Goal: Use online tool/utility: Utilize a website feature to perform a specific function

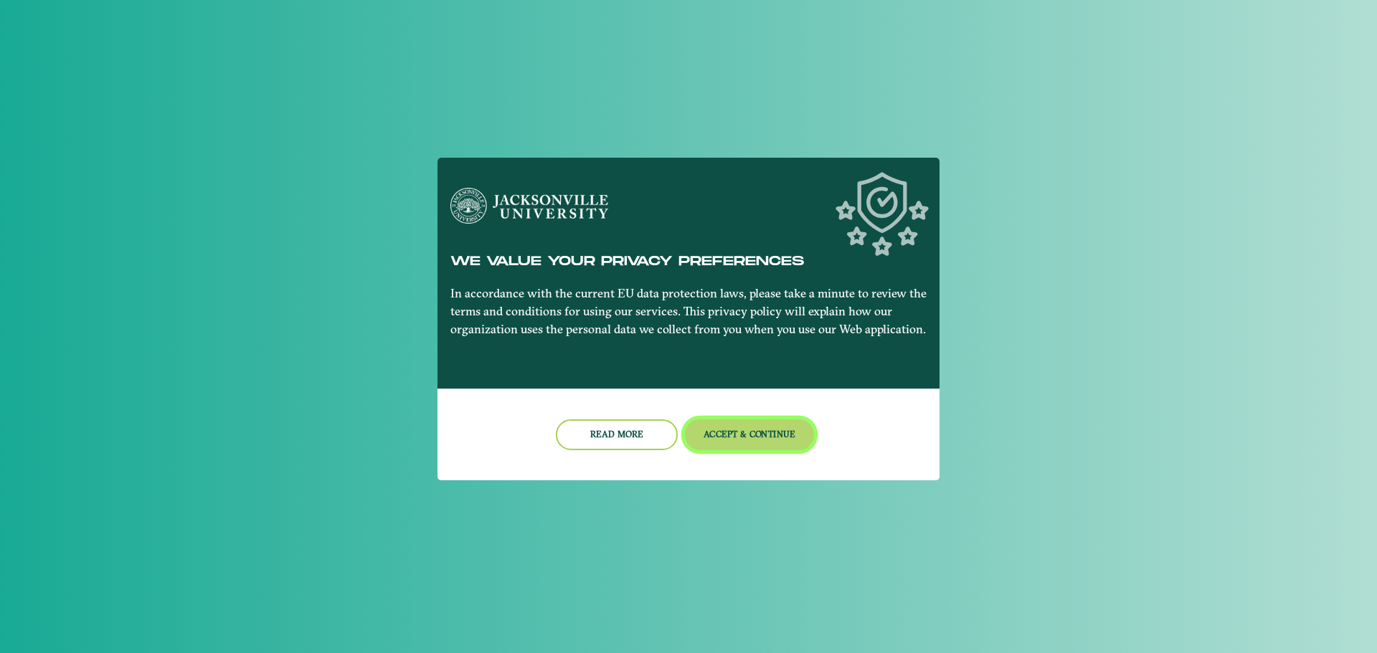
click at [737, 432] on button "Accept & Continue" at bounding box center [750, 435] width 130 height 31
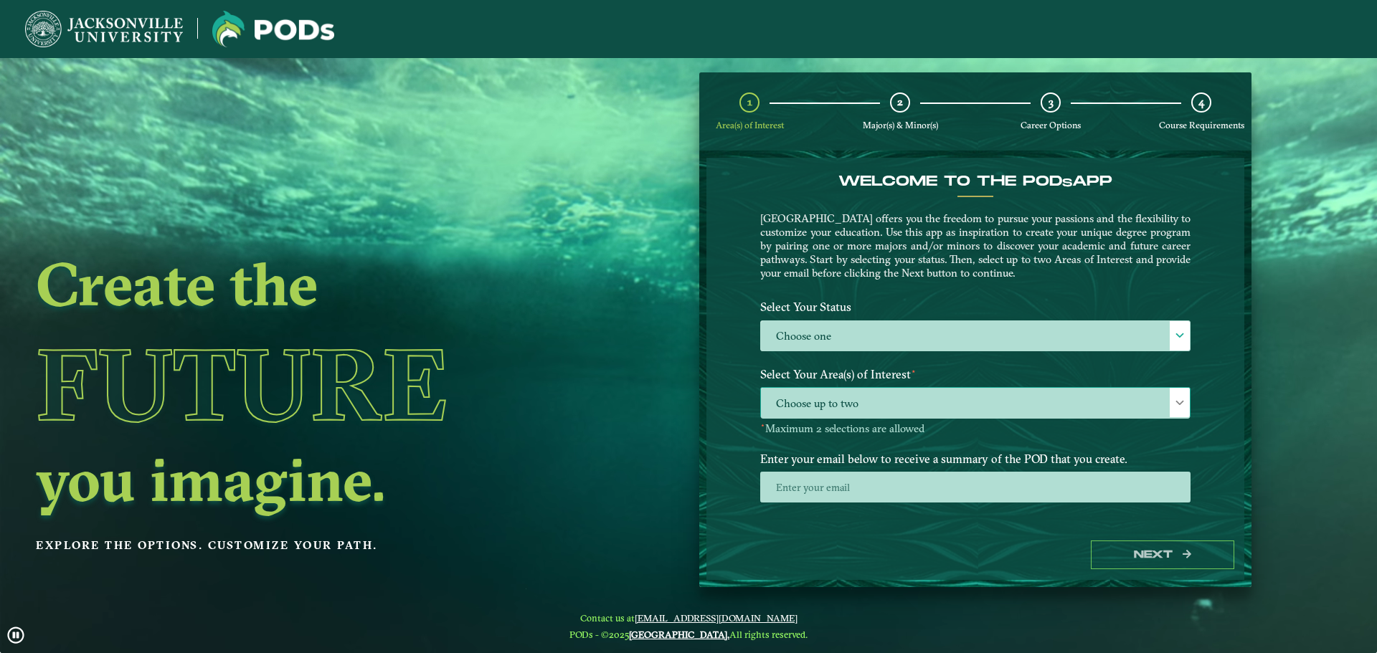
click at [950, 396] on span "Choose up to two" at bounding box center [975, 403] width 429 height 31
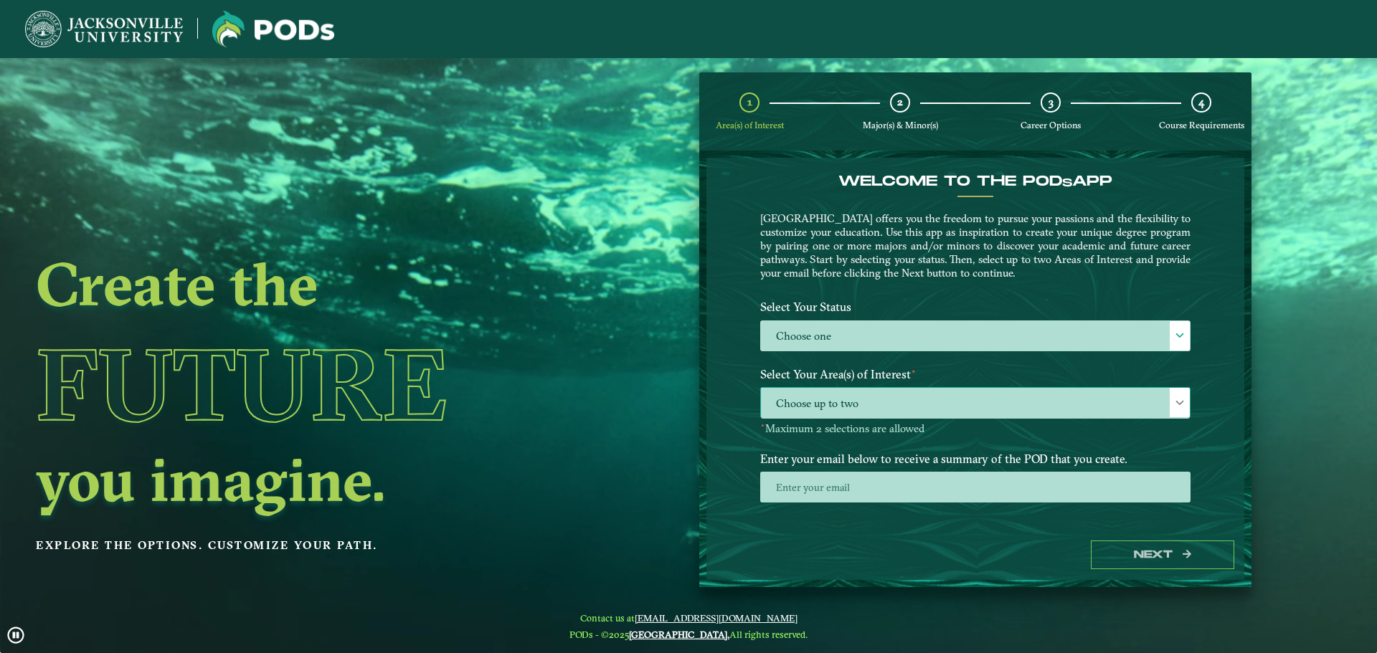
scroll to position [8, 66]
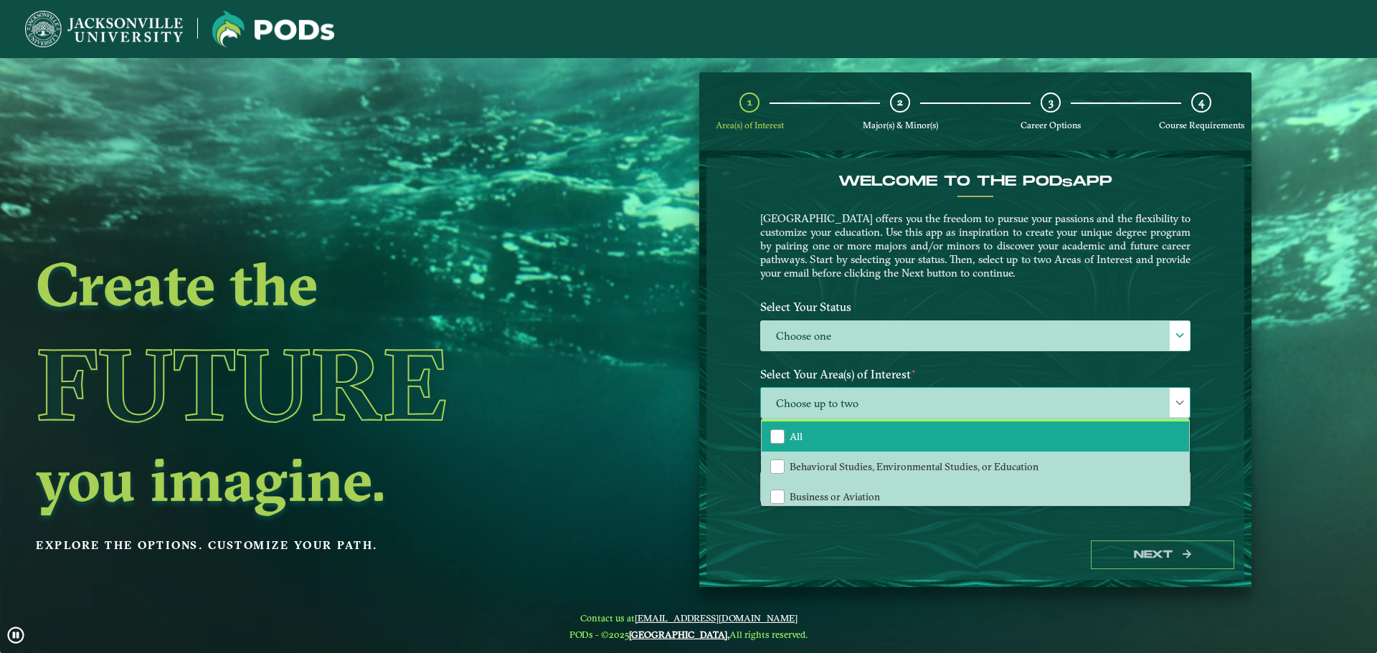
click at [856, 447] on li "All" at bounding box center [975, 437] width 427 height 30
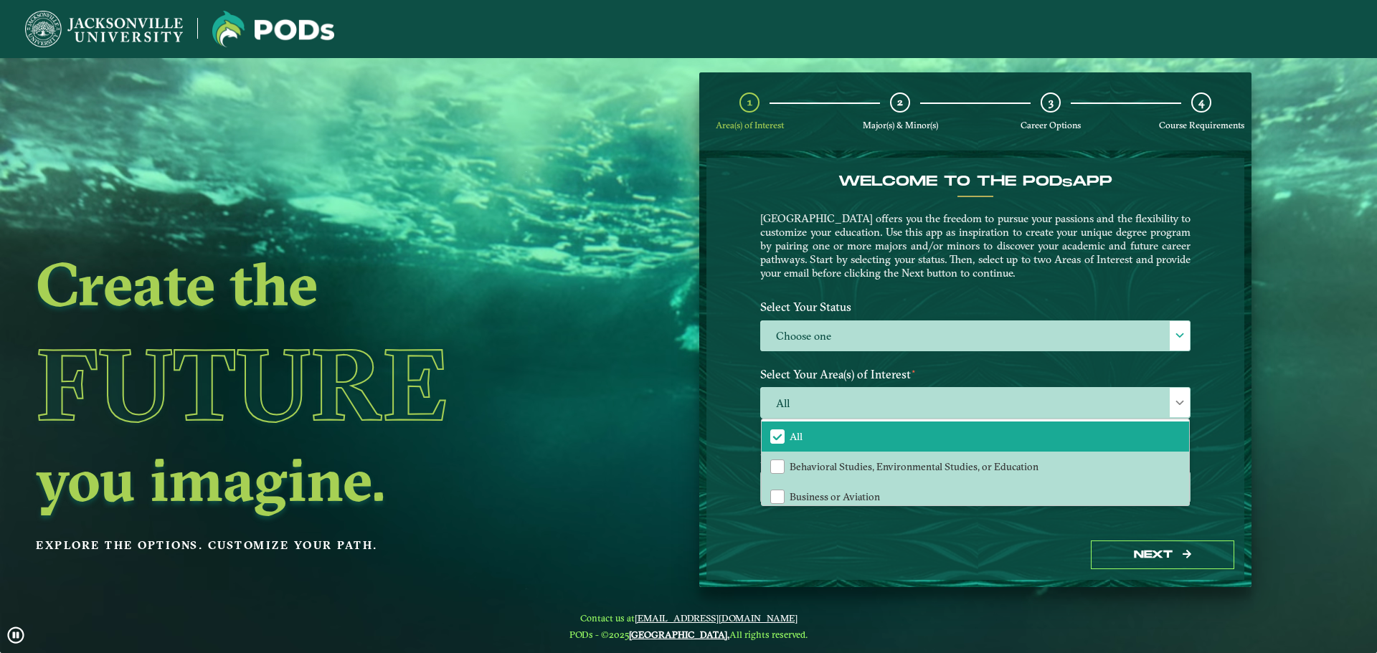
click at [1117, 575] on div "Next" at bounding box center [975, 555] width 538 height 49
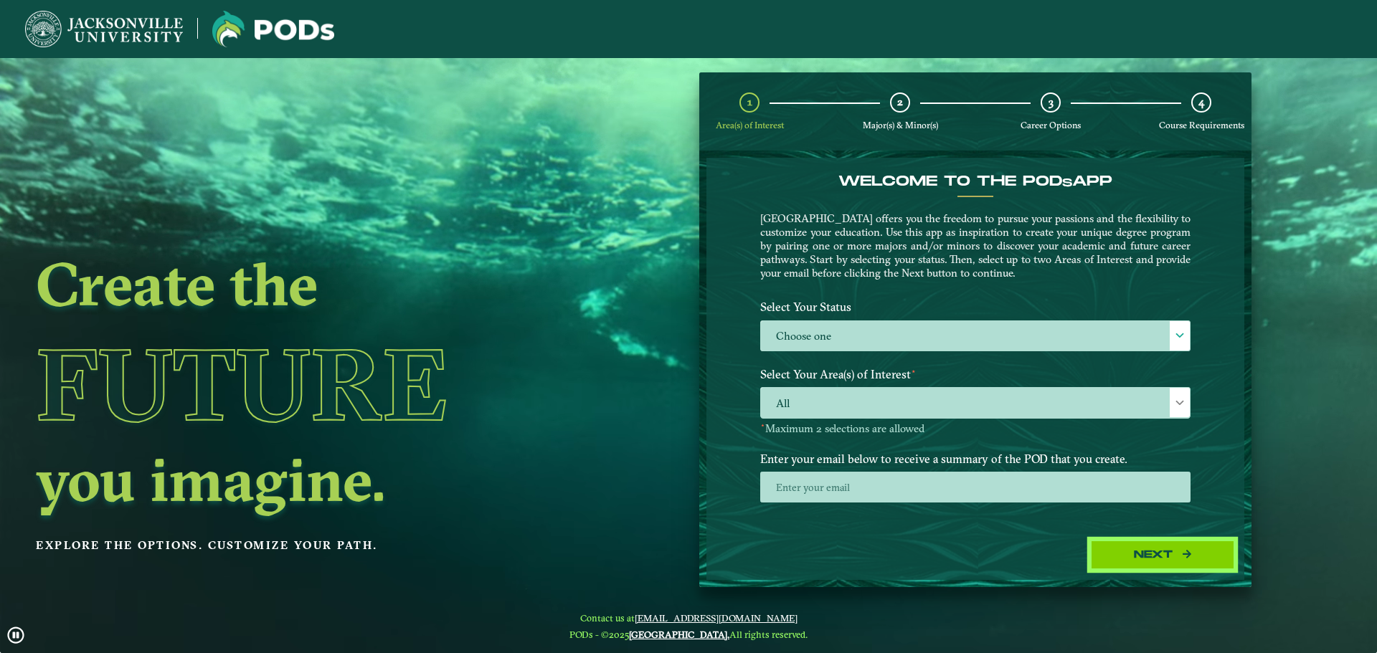
click at [1118, 552] on button "Next" at bounding box center [1162, 555] width 143 height 29
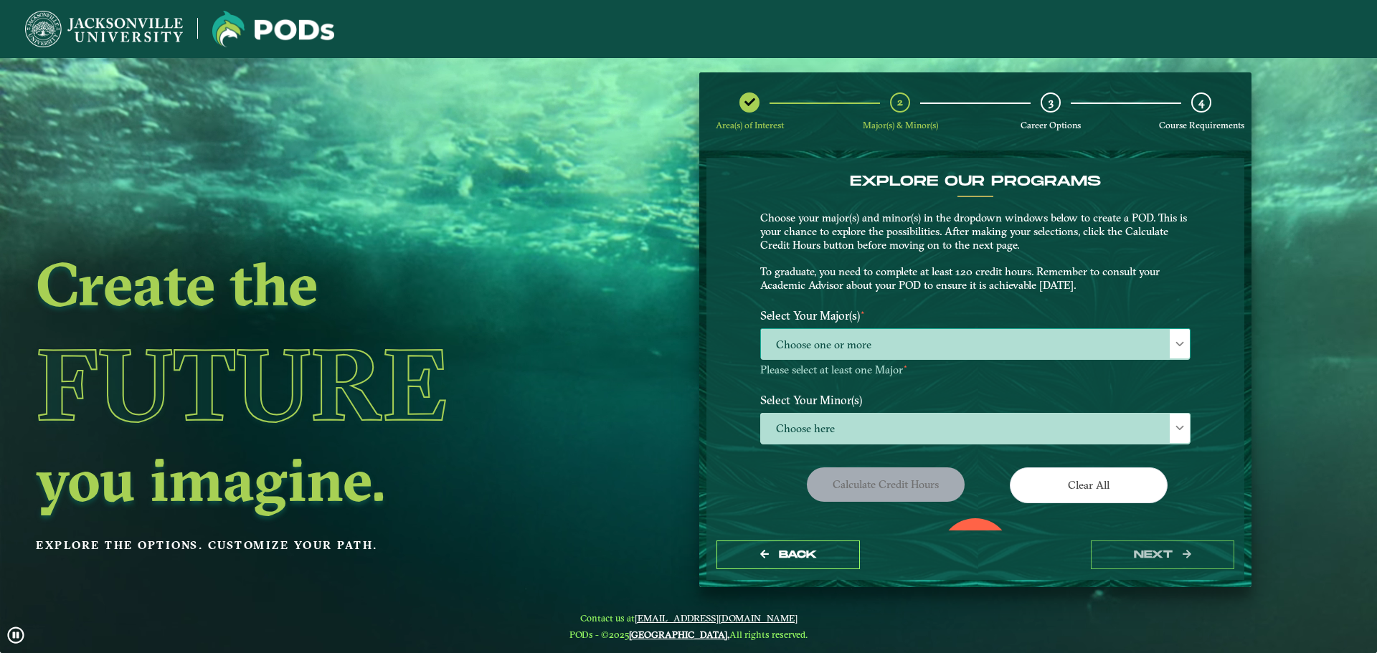
click at [1080, 334] on span "Choose one or more" at bounding box center [975, 344] width 429 height 31
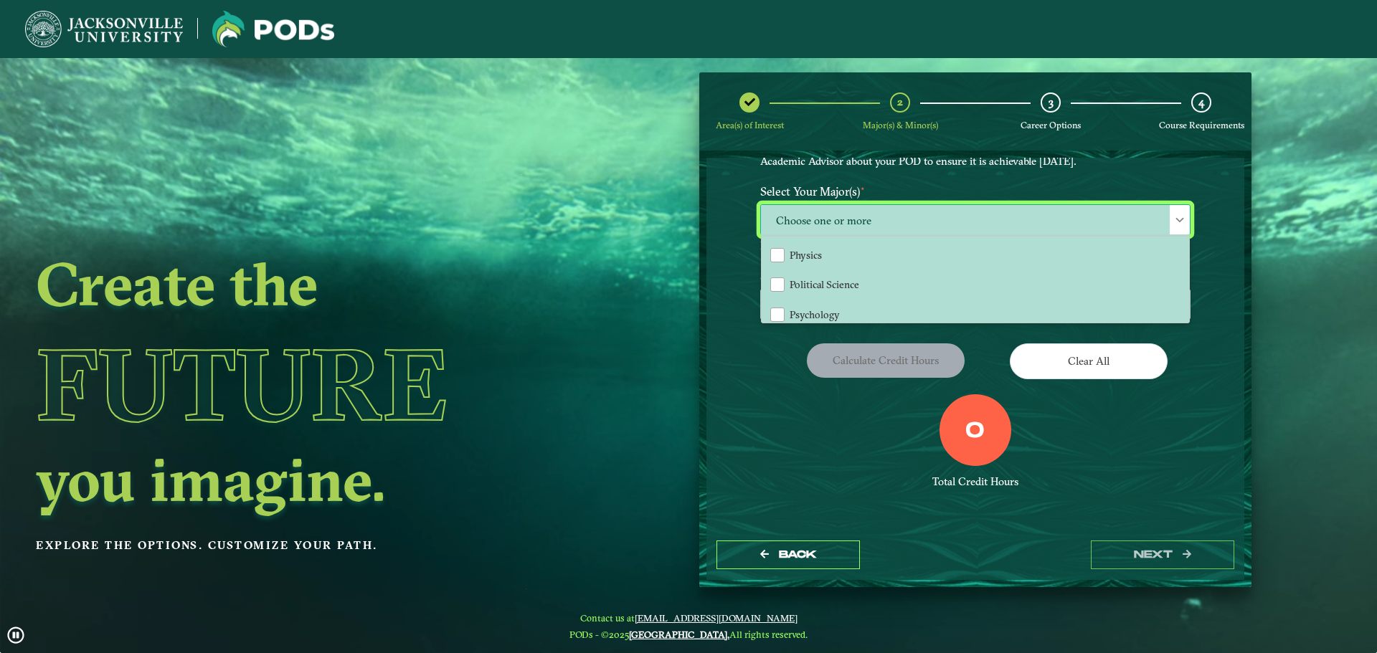
scroll to position [1148, 0]
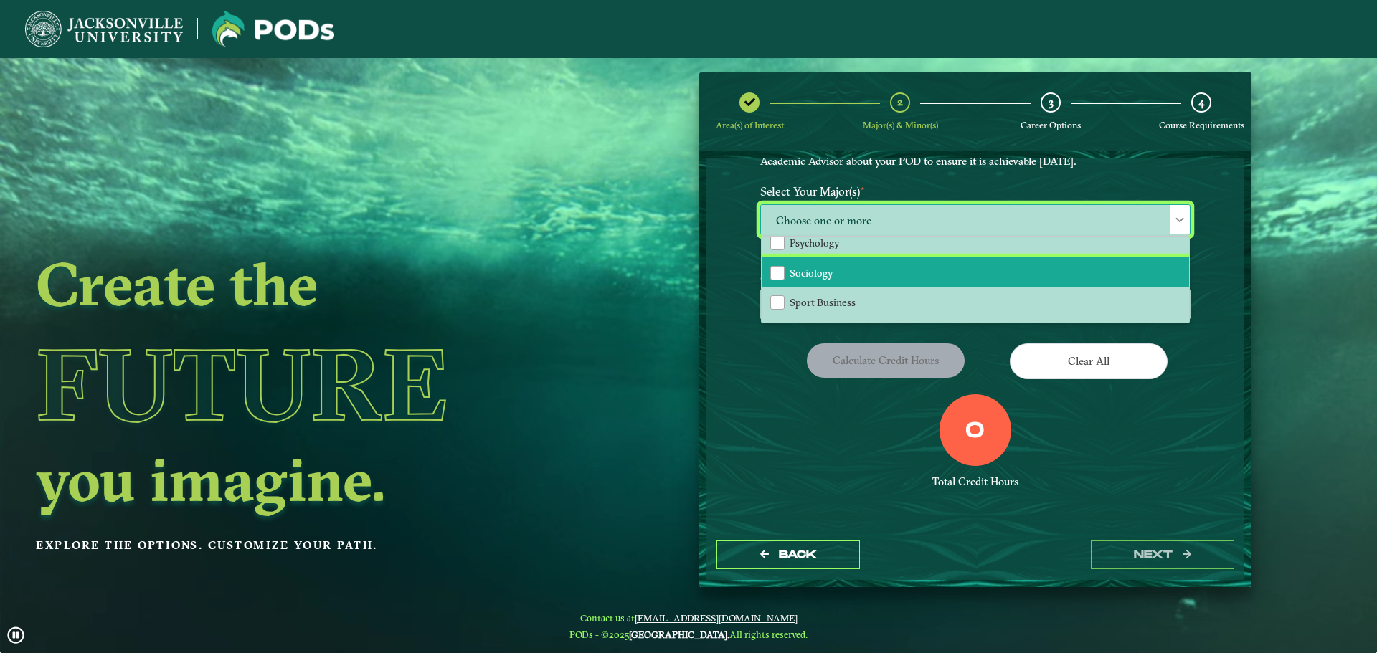
click at [992, 281] on li "Sociology" at bounding box center [975, 272] width 427 height 30
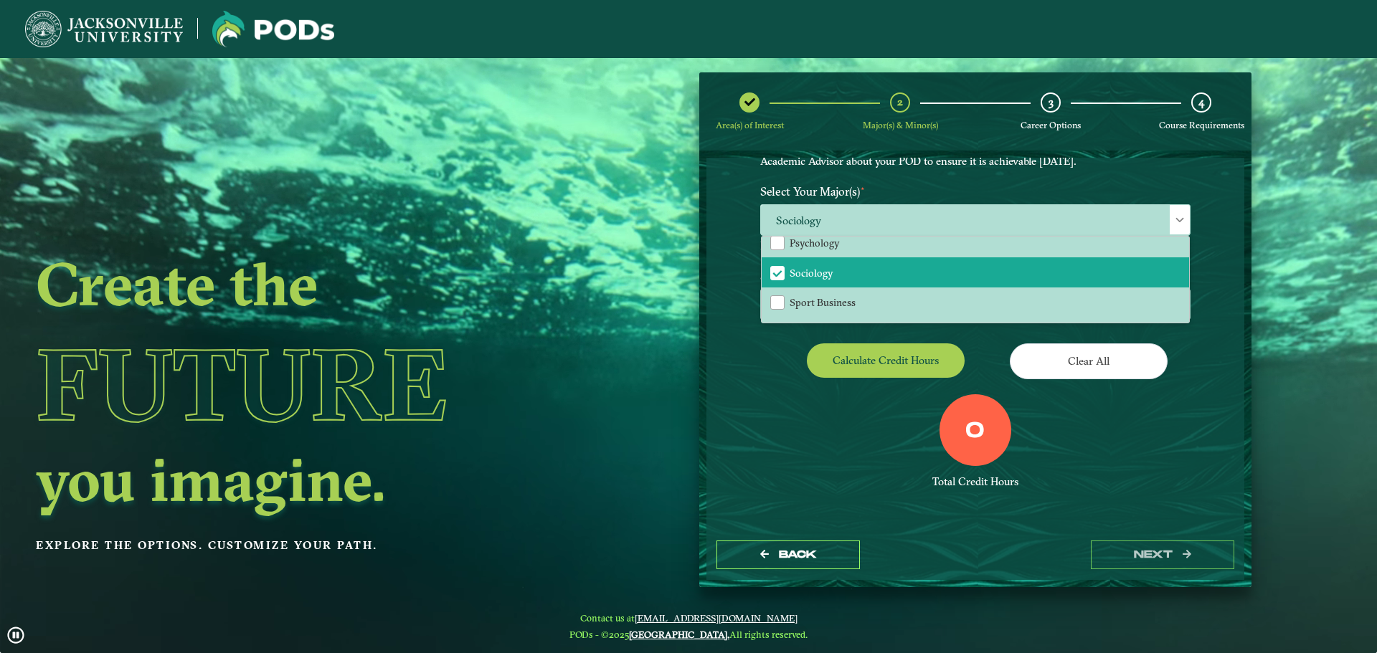
click at [749, 379] on div "Calculate credit hours" at bounding box center [862, 364] width 226 height 40
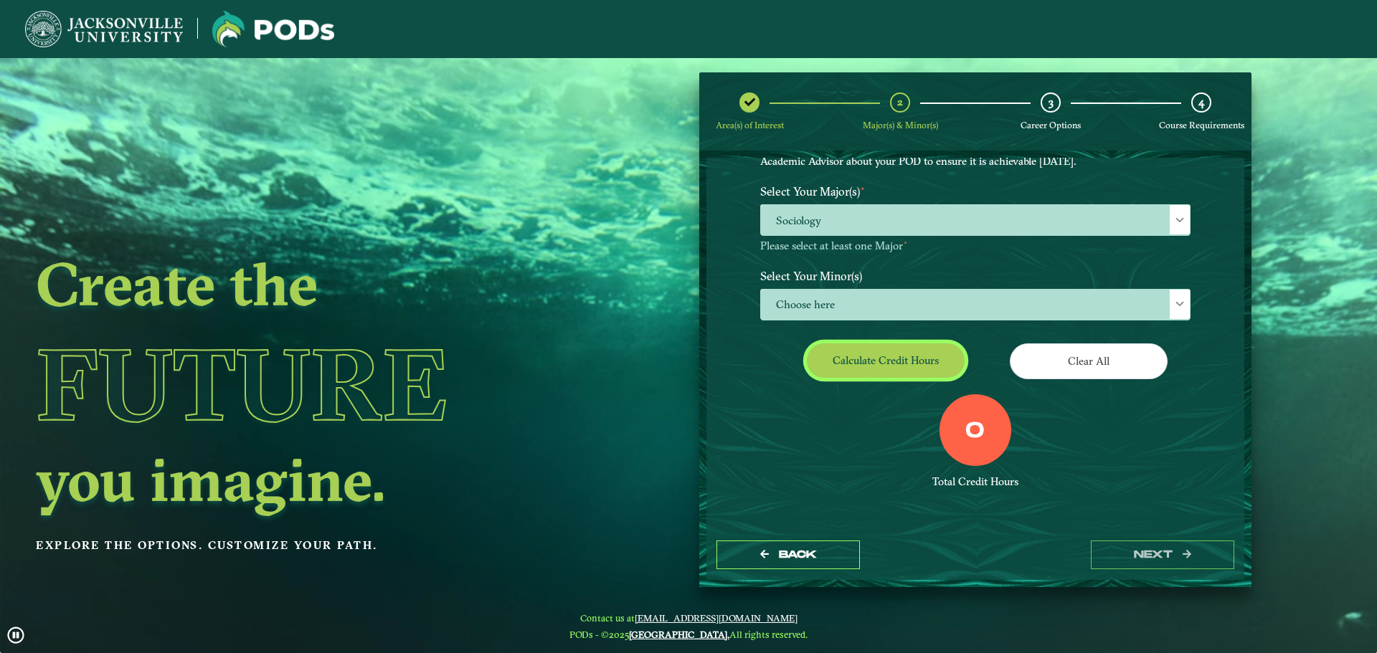
click at [861, 358] on button "Calculate credit hours" at bounding box center [886, 361] width 158 height 34
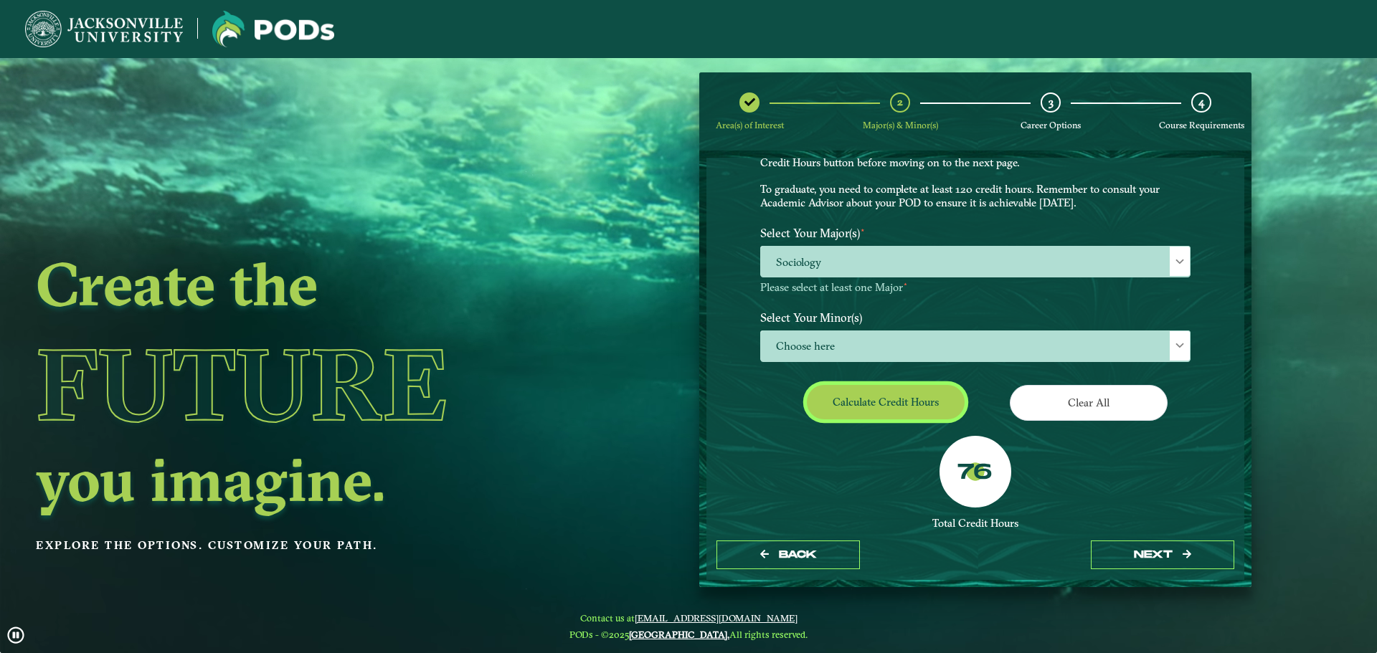
scroll to position [226, 0]
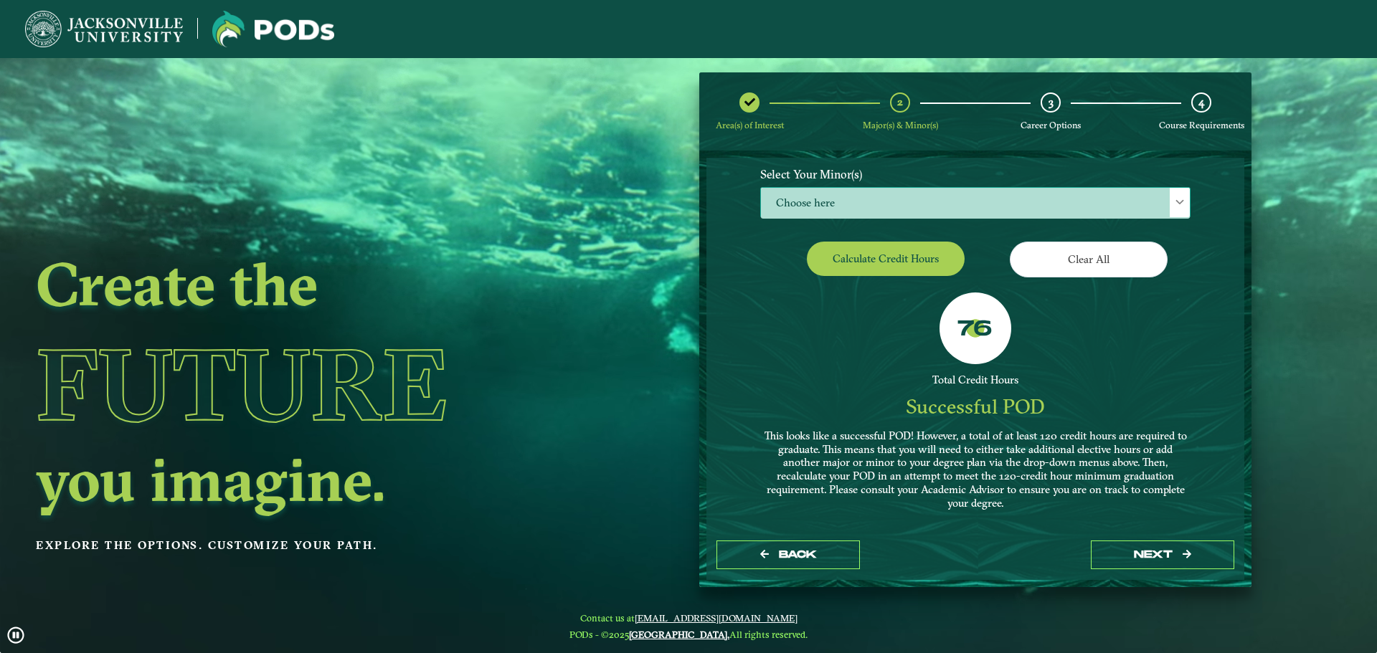
click at [859, 209] on span "Choose here" at bounding box center [975, 203] width 429 height 31
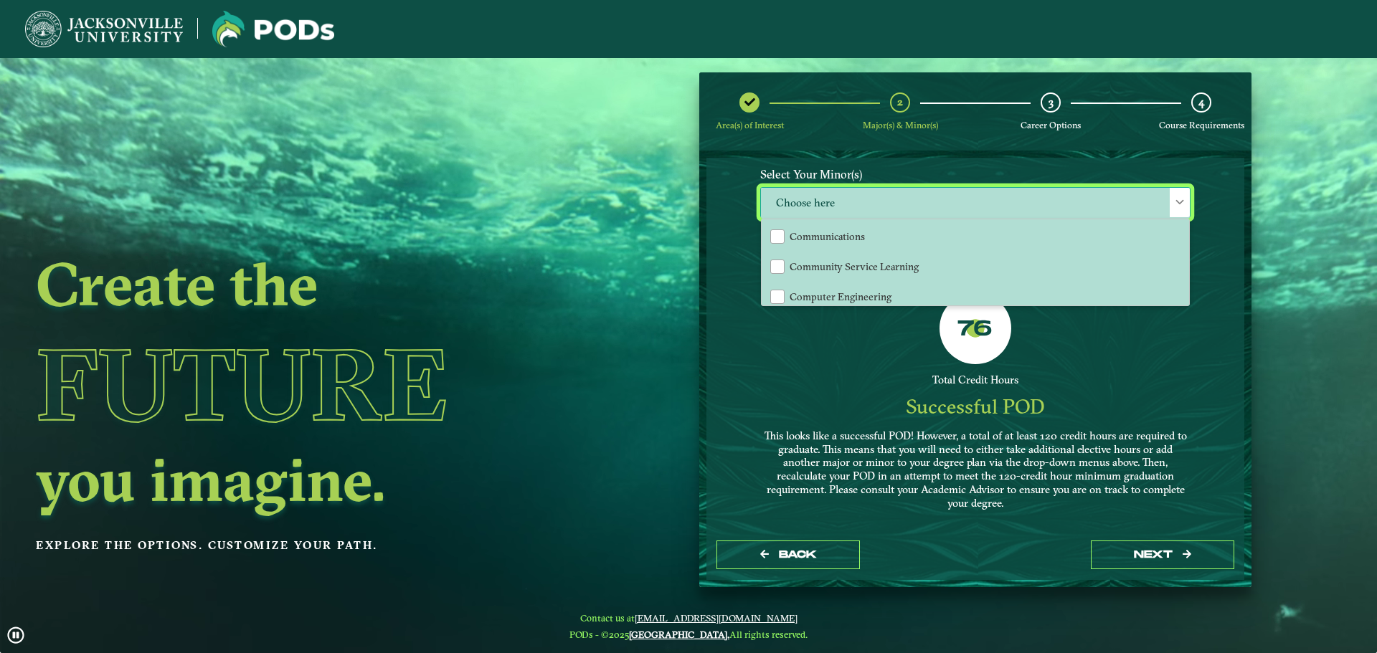
scroll to position [430, 0]
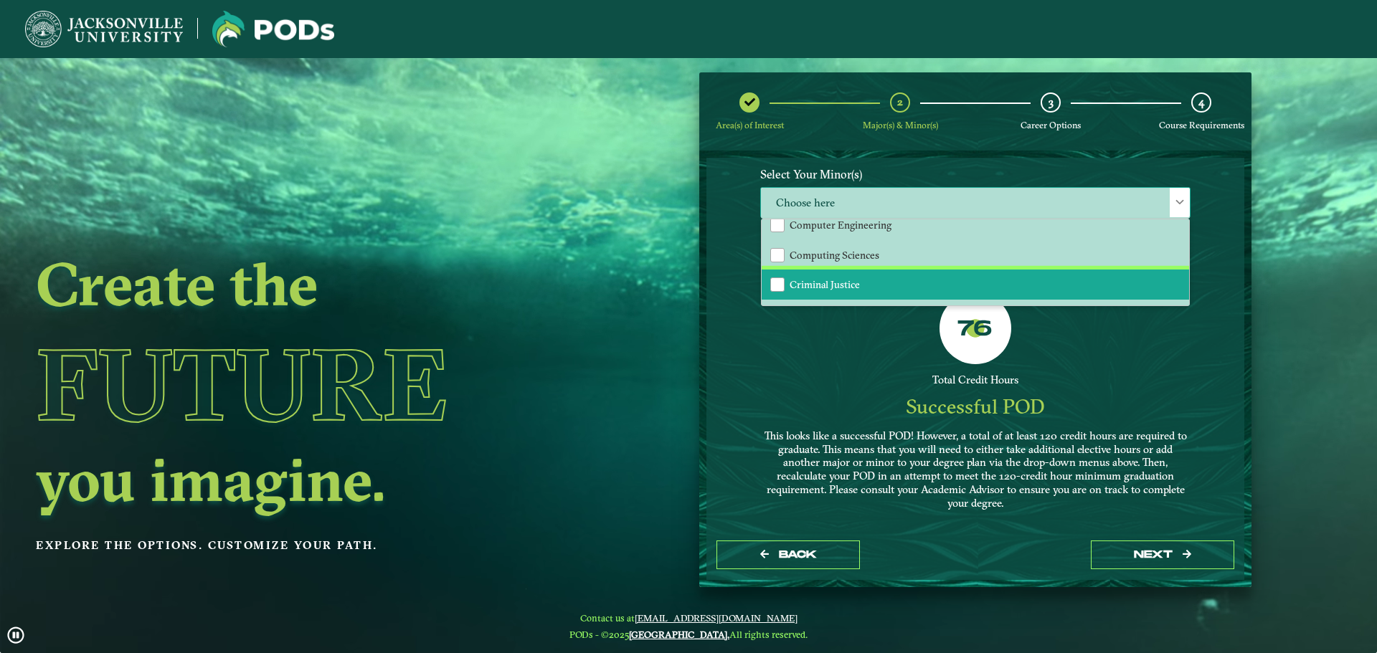
click at [845, 285] on span "Criminal Justice" at bounding box center [825, 284] width 70 height 13
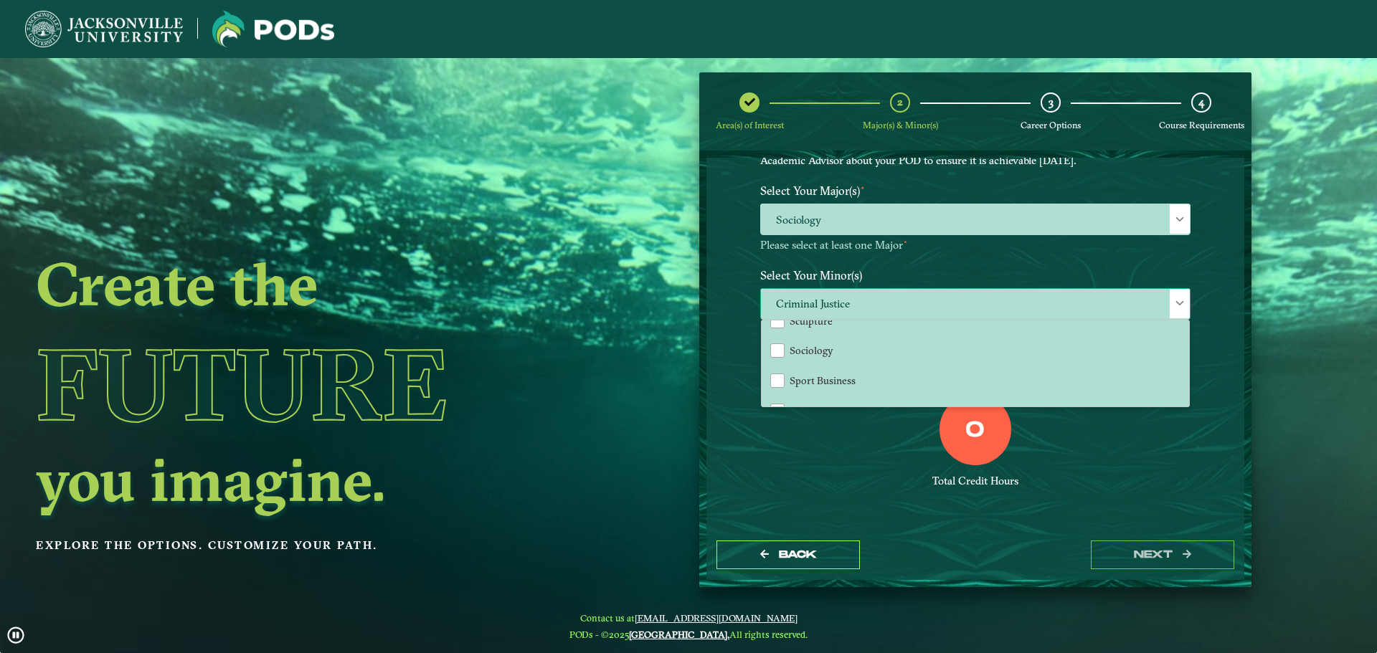
scroll to position [1506, 0]
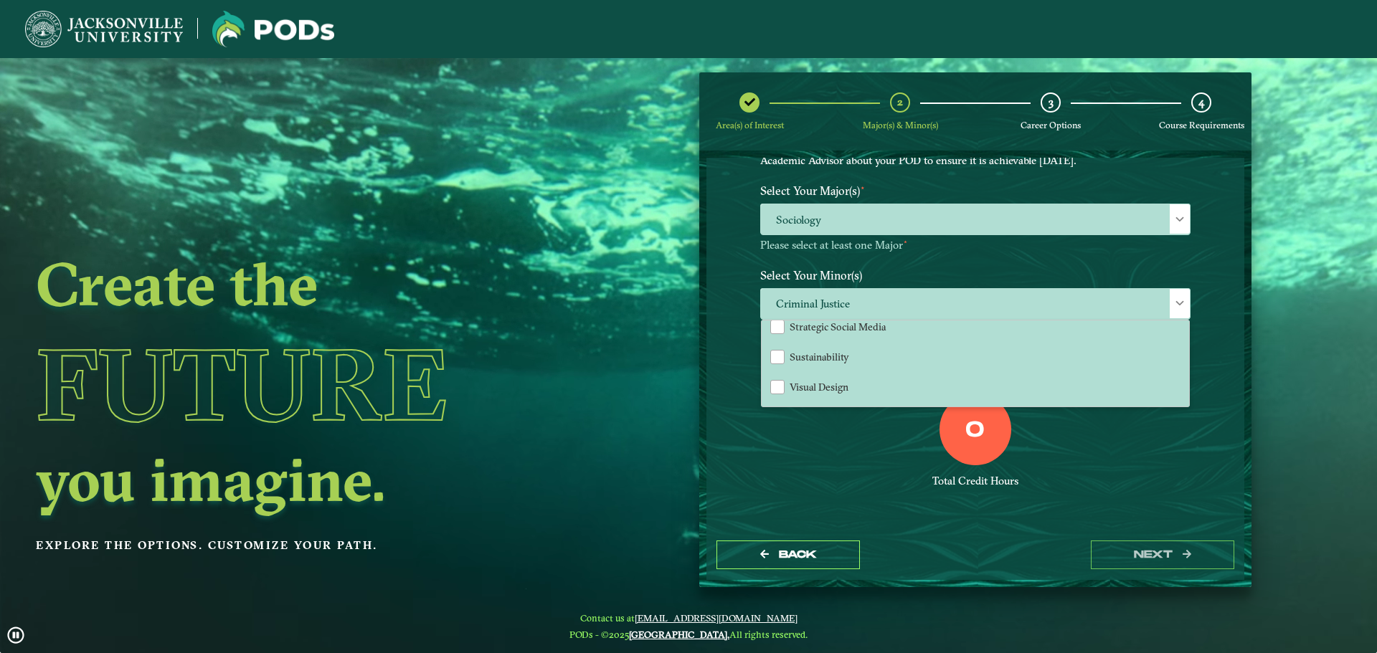
click at [847, 426] on div "0 Total Credit Hours" at bounding box center [975, 455] width 452 height 122
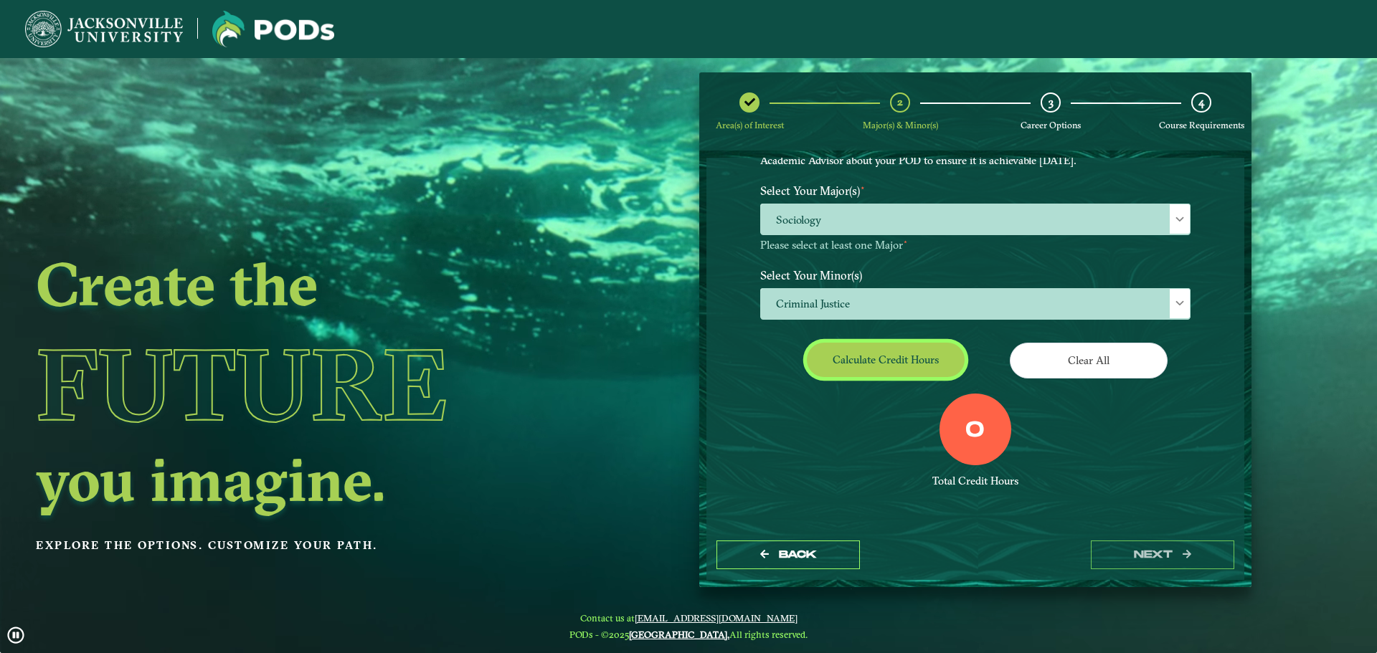
click at [937, 356] on button "Calculate credit hours" at bounding box center [886, 360] width 158 height 34
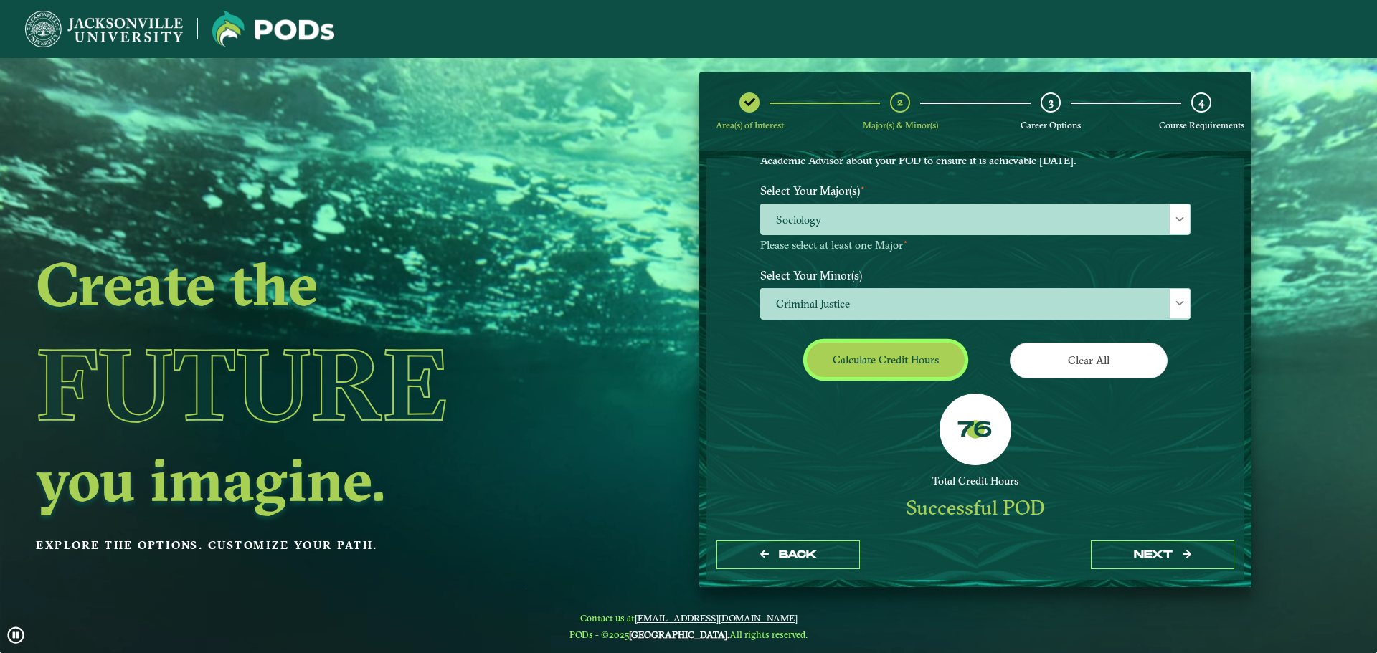
scroll to position [82, 0]
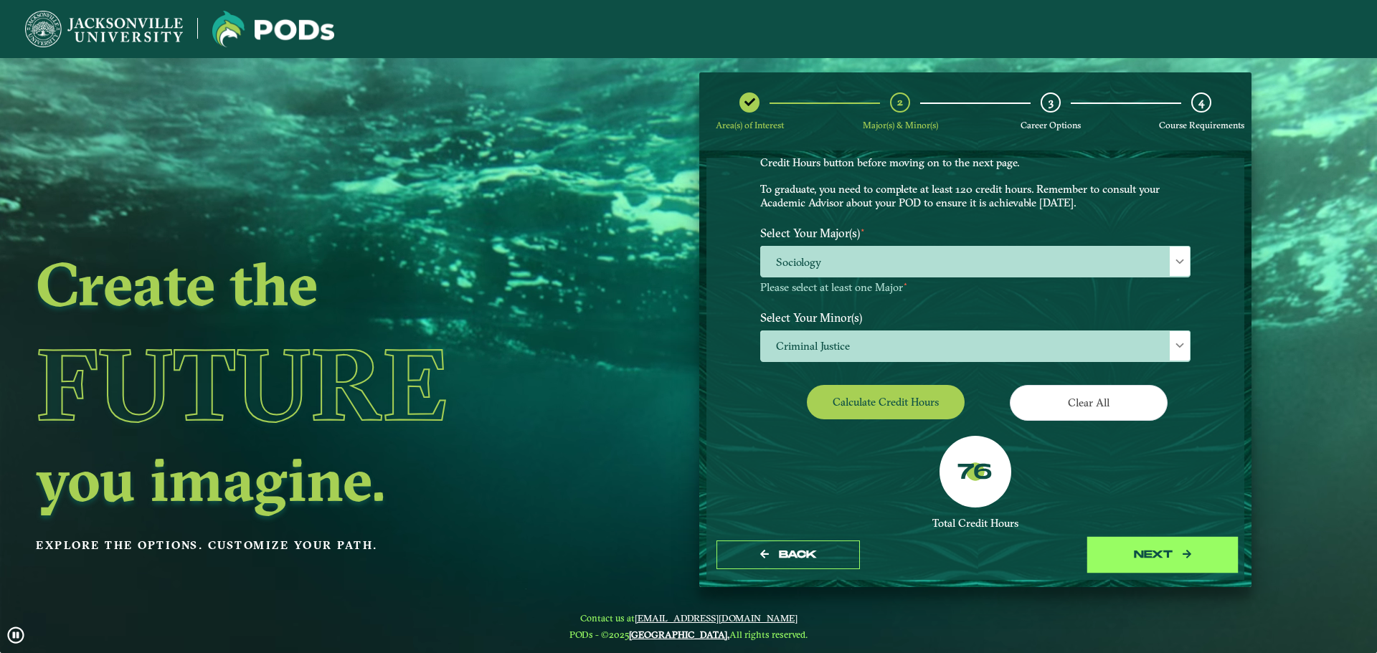
click at [1208, 552] on button "next" at bounding box center [1162, 555] width 143 height 29
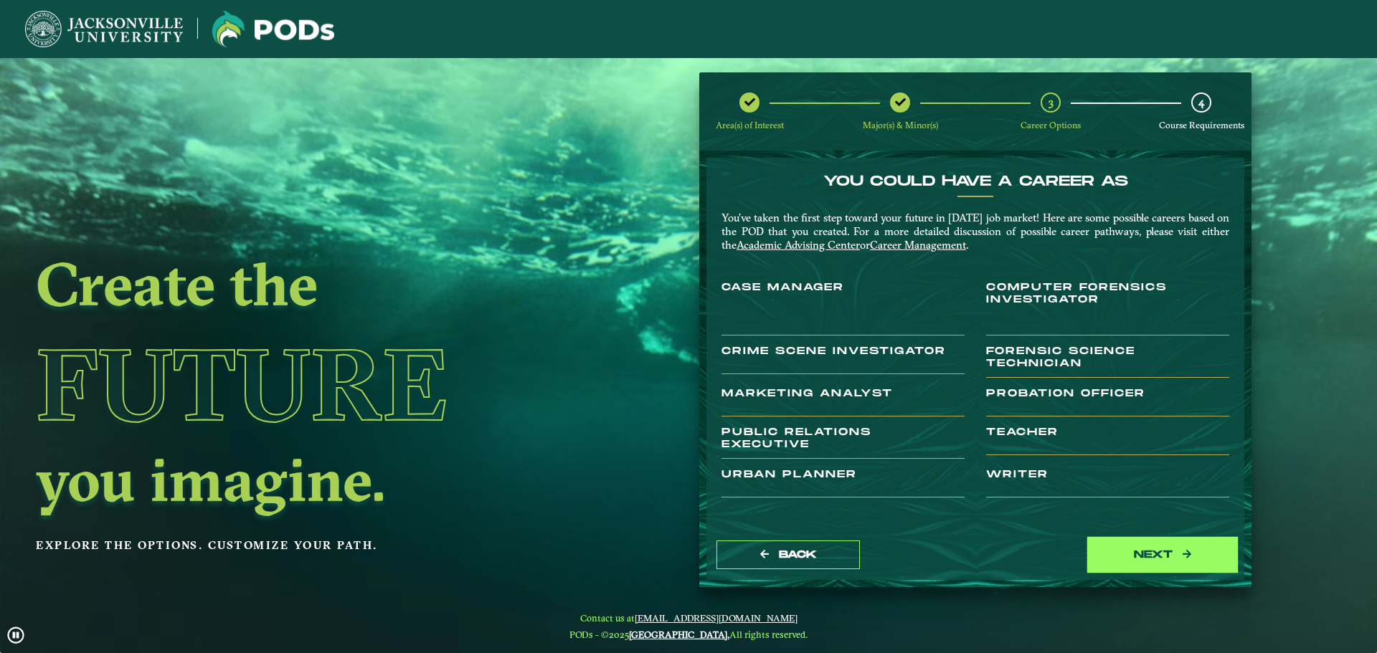
click at [1208, 552] on button "next" at bounding box center [1162, 555] width 143 height 29
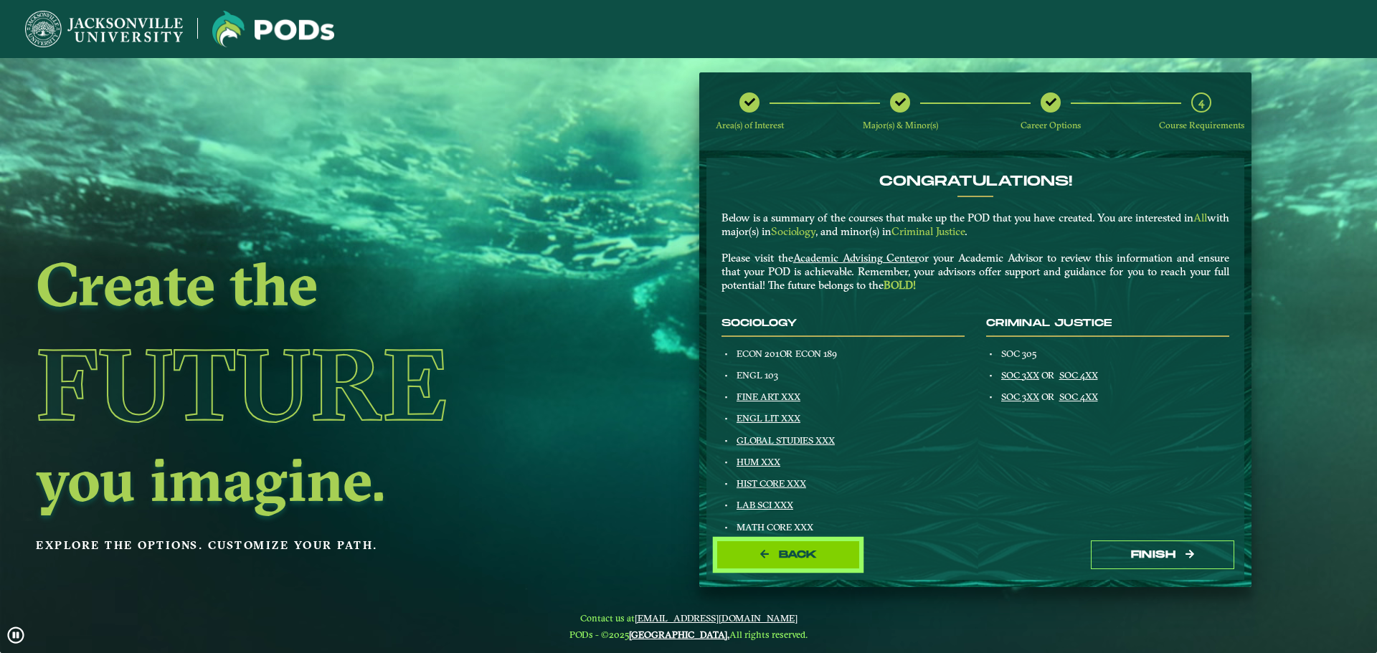
click at [807, 552] on span "Back" at bounding box center [798, 555] width 38 height 12
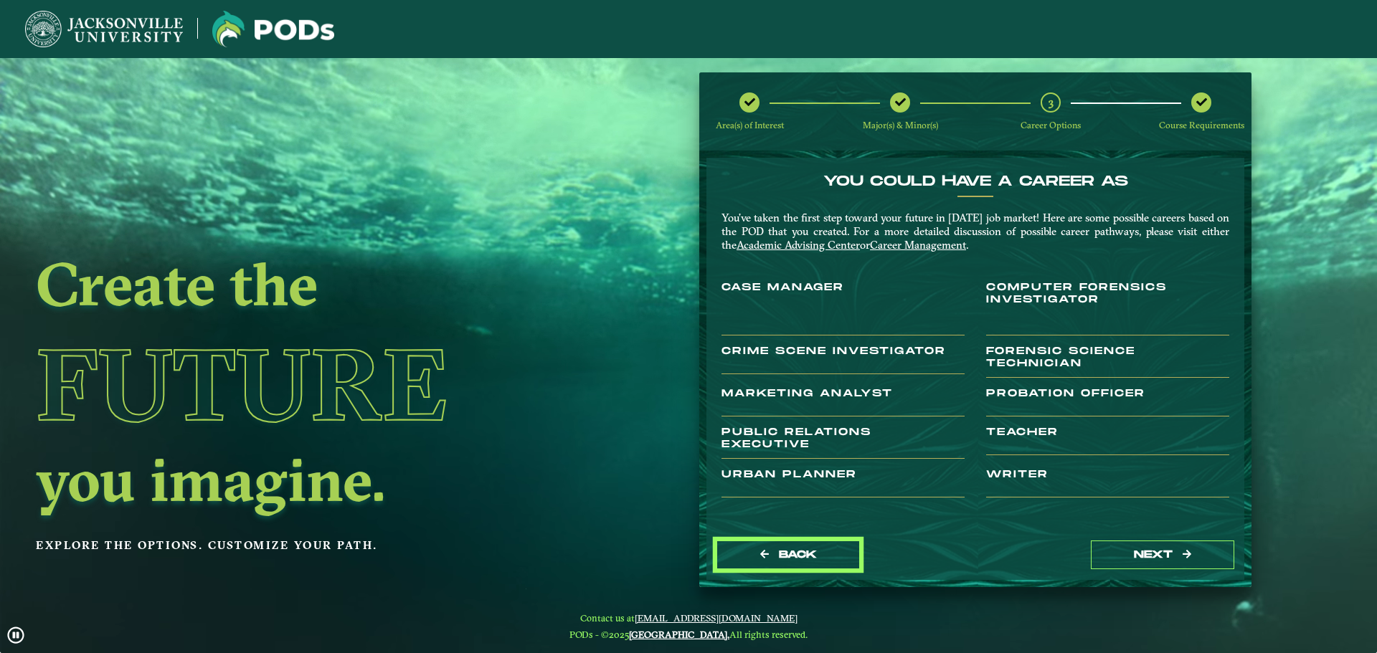
click at [807, 552] on span "Back" at bounding box center [798, 555] width 38 height 12
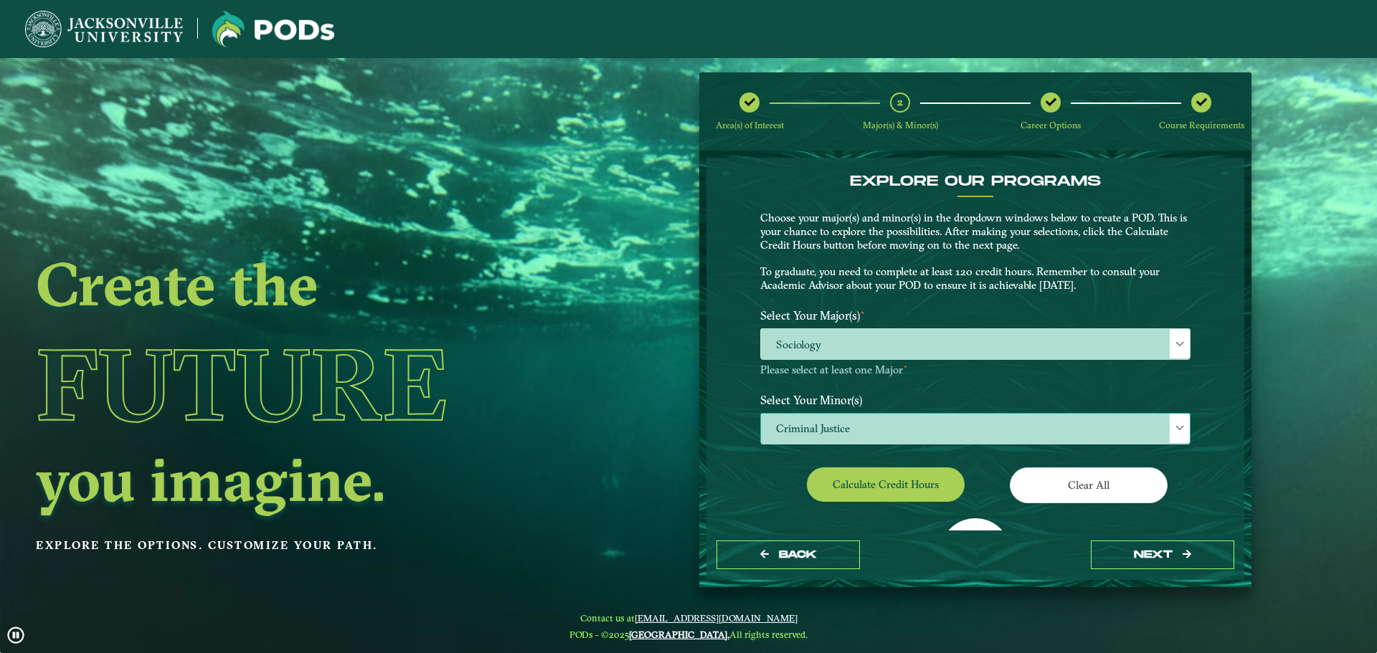
click at [1008, 414] on span "Criminal Justice" at bounding box center [975, 429] width 429 height 31
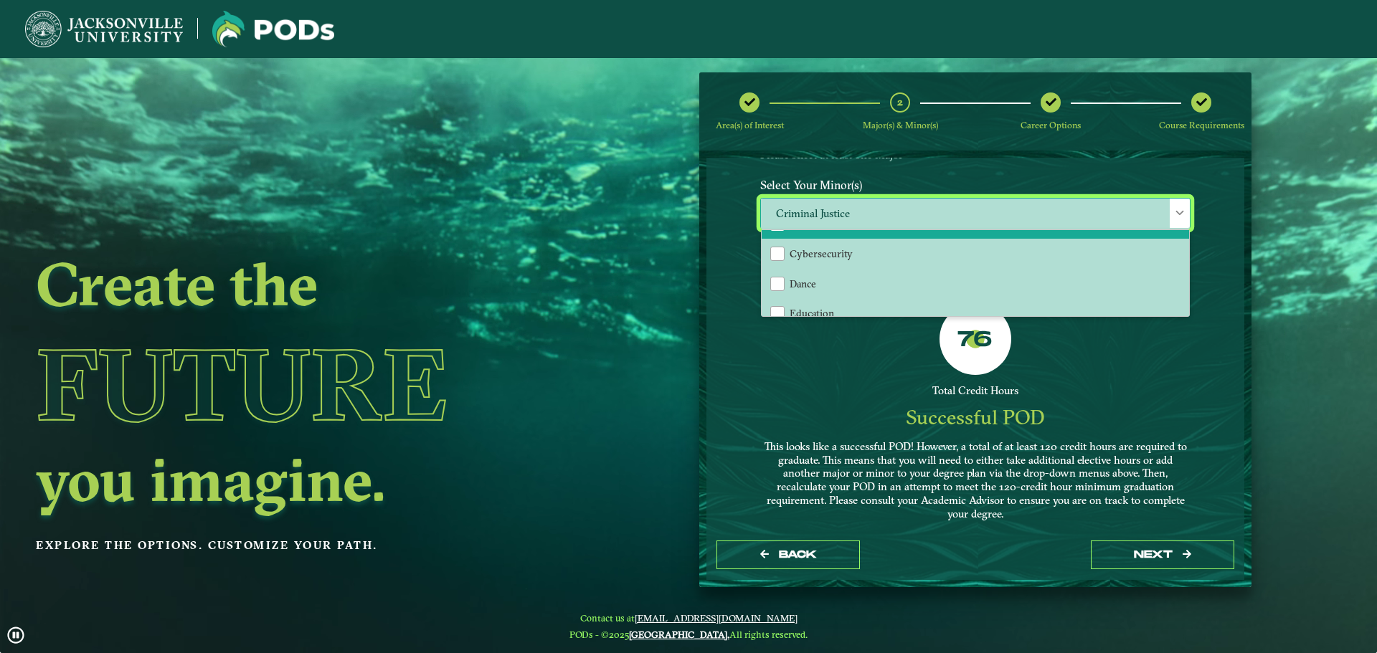
scroll to position [430, 0]
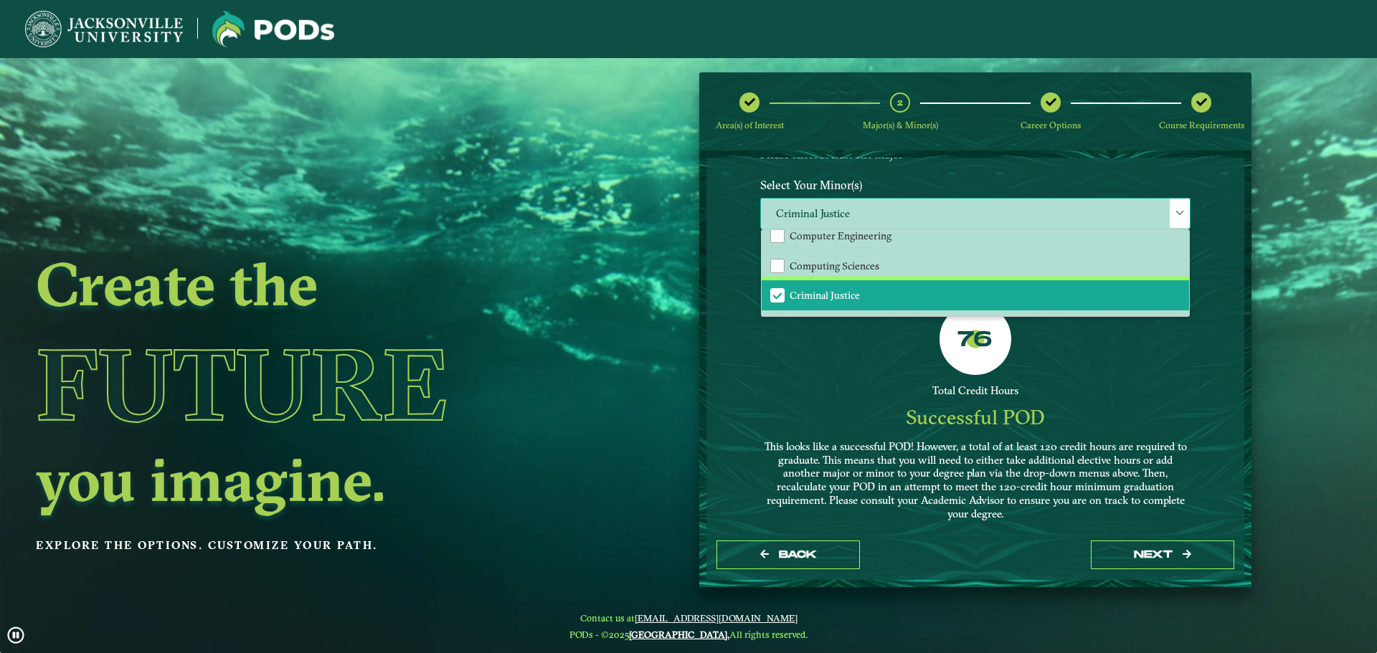
click at [909, 291] on li "Criminal Justice" at bounding box center [975, 295] width 427 height 30
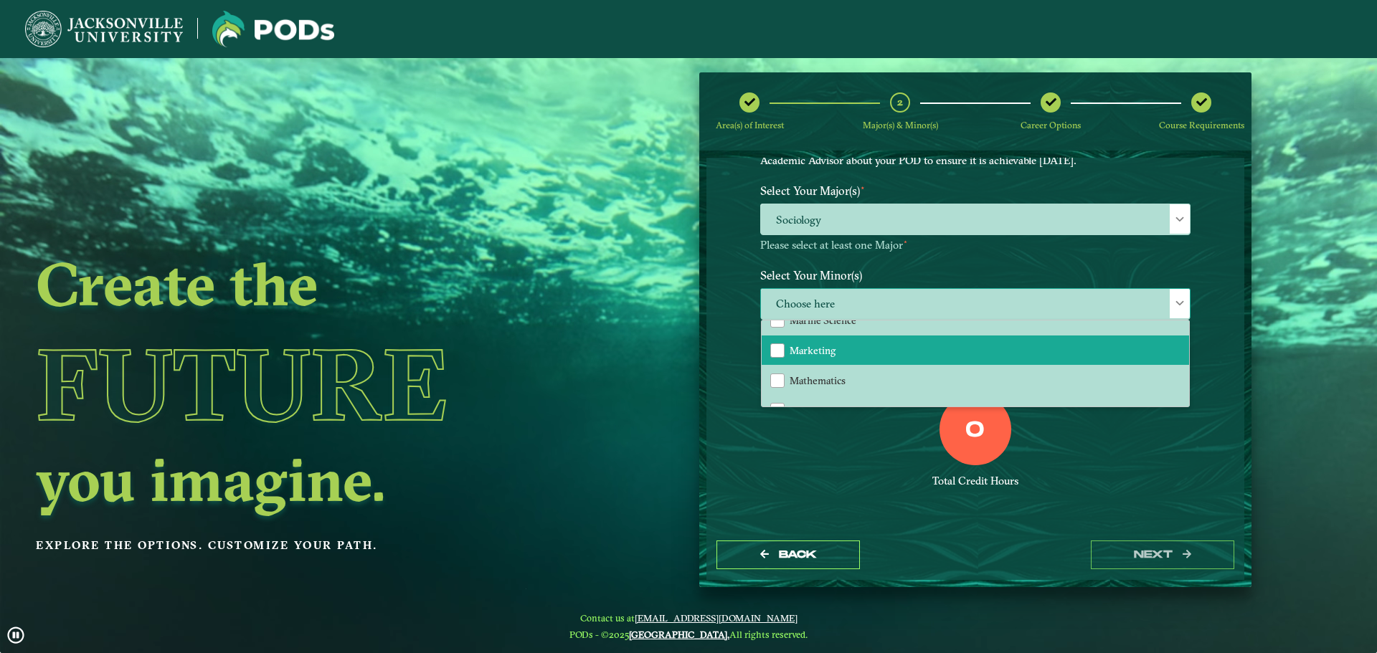
scroll to position [932, 0]
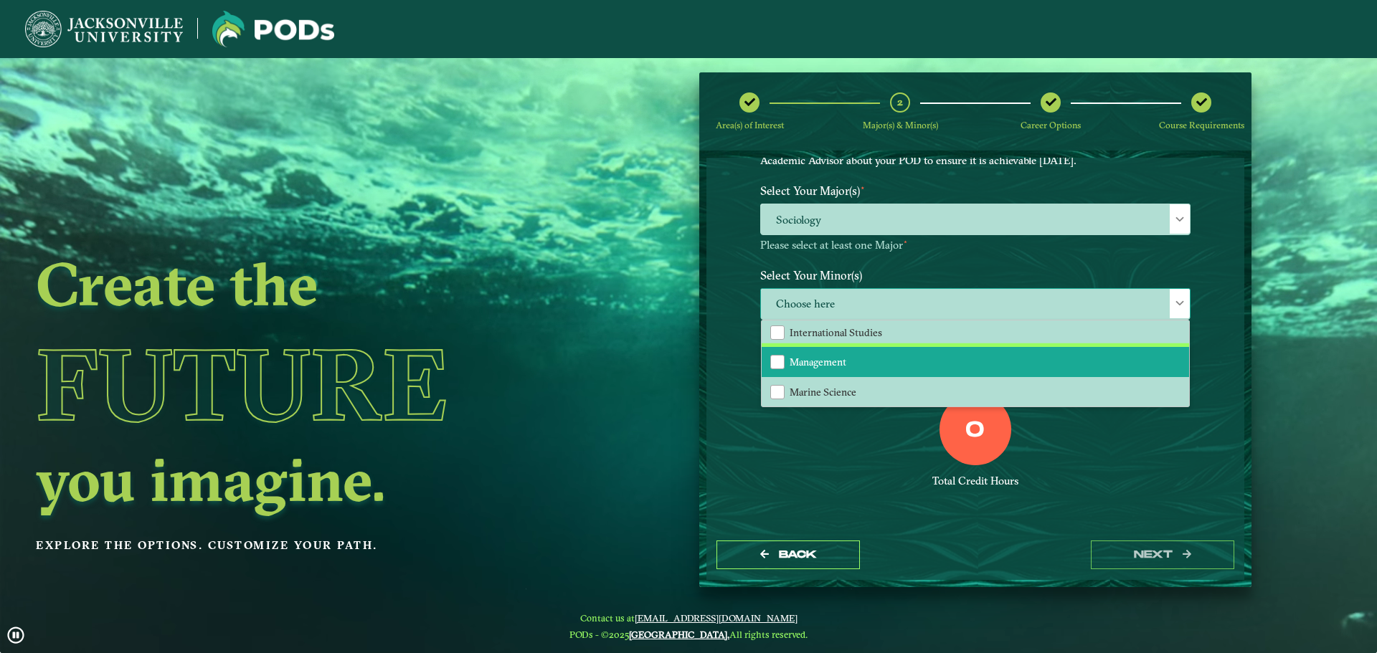
click at [849, 364] on li "Management" at bounding box center [975, 362] width 427 height 30
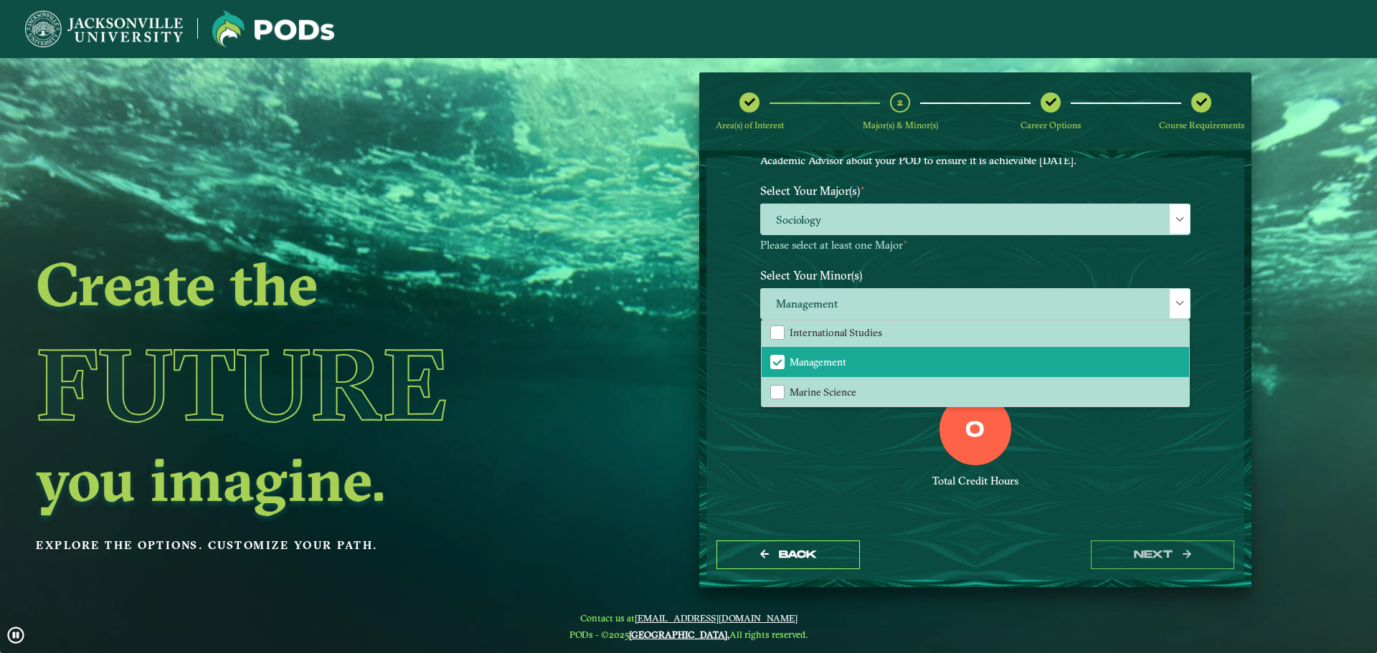
click at [819, 491] on div "0 Total Credit Hours" at bounding box center [975, 455] width 452 height 122
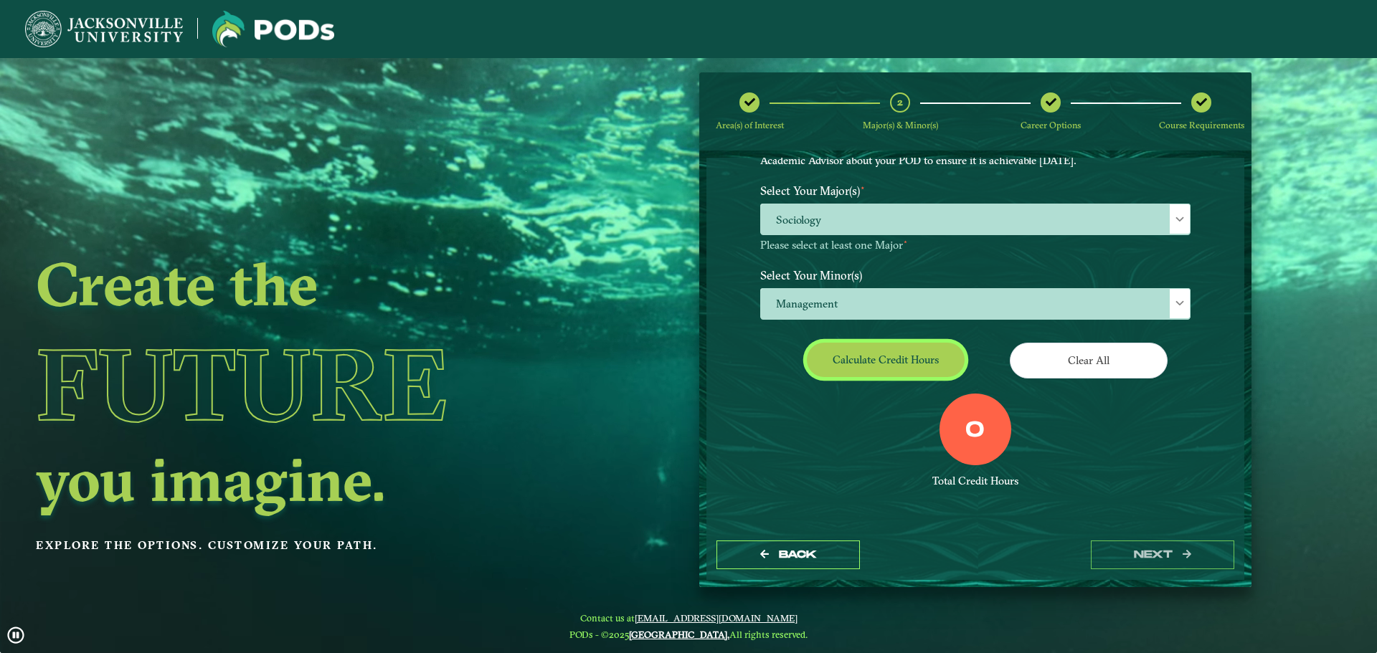
click at [874, 359] on button "Calculate credit hours" at bounding box center [886, 360] width 158 height 34
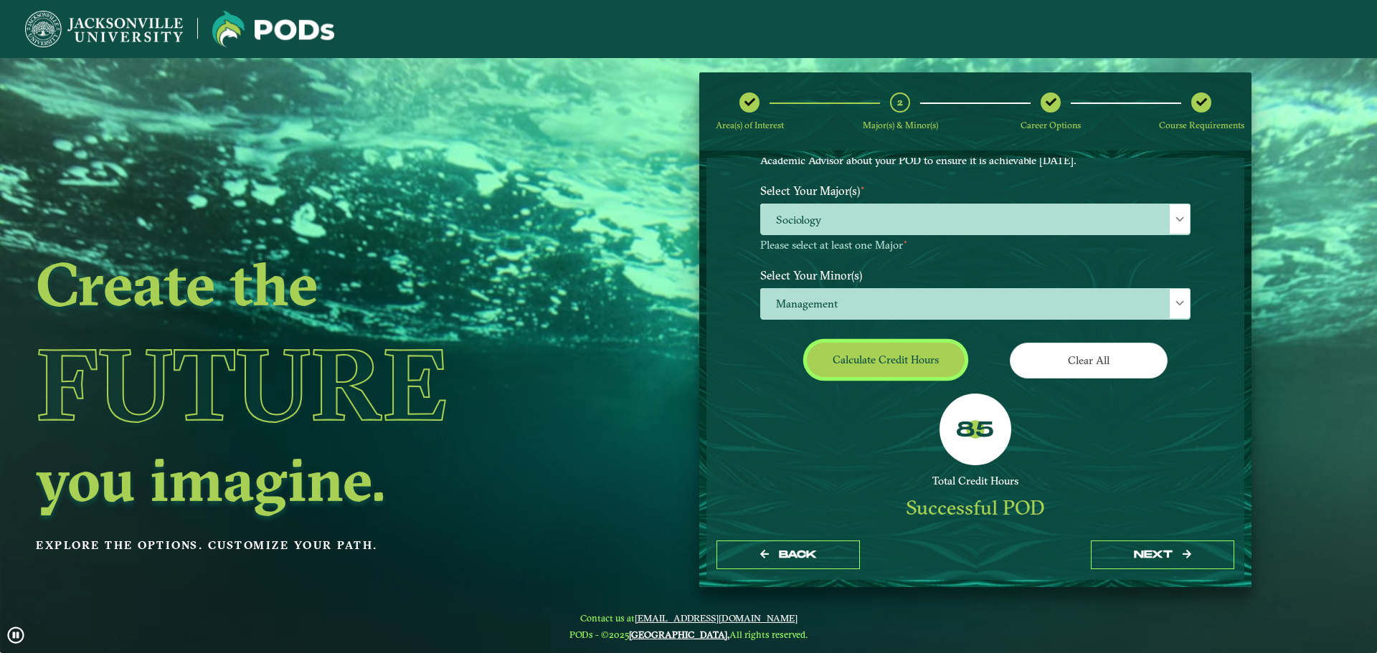
scroll to position [82, 0]
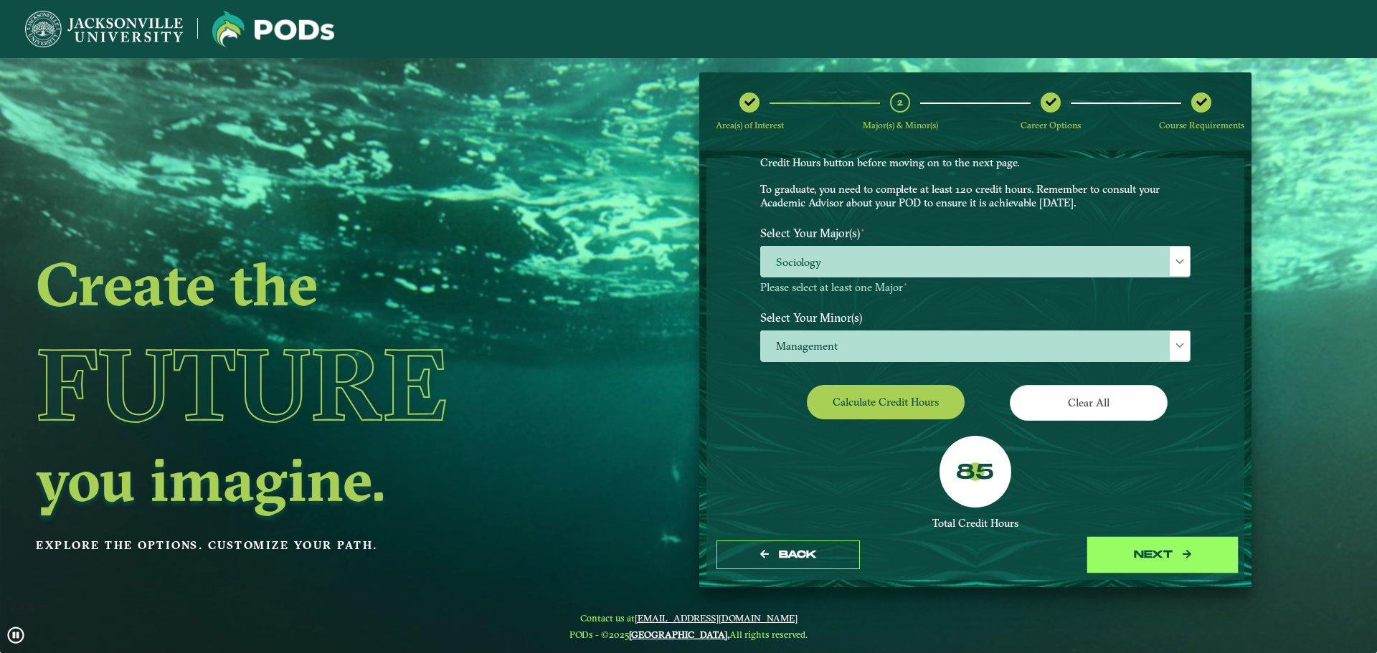
click at [1162, 563] on button "next" at bounding box center [1162, 555] width 143 height 29
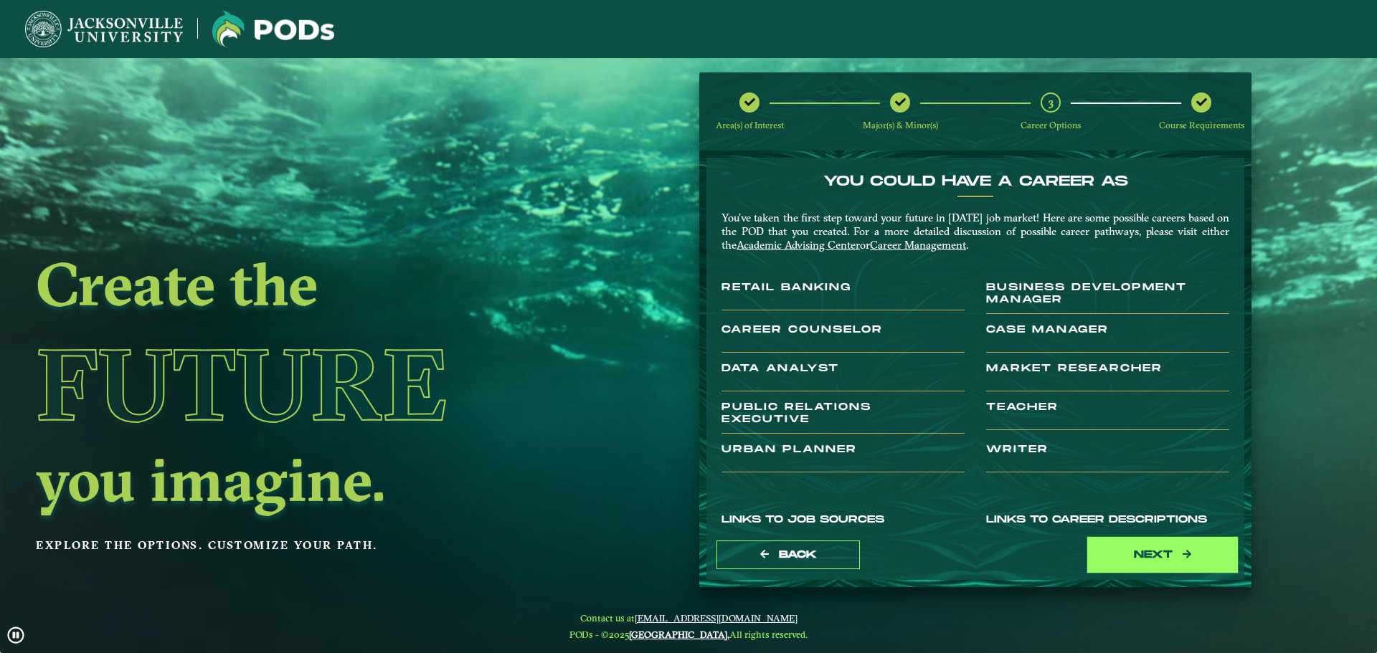
click at [1160, 562] on button "next" at bounding box center [1162, 555] width 143 height 29
